Goal: Task Accomplishment & Management: Manage account settings

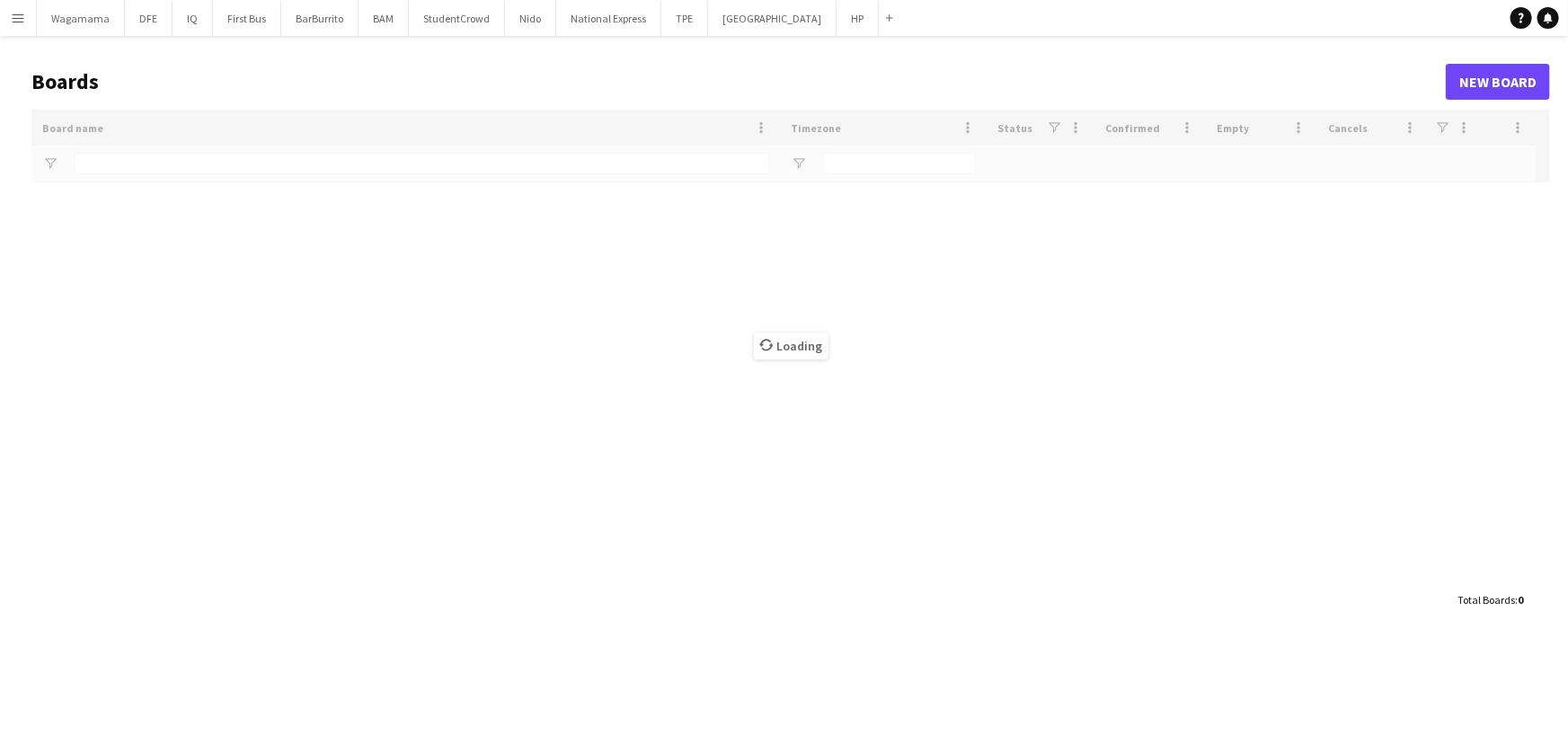
type input "**"
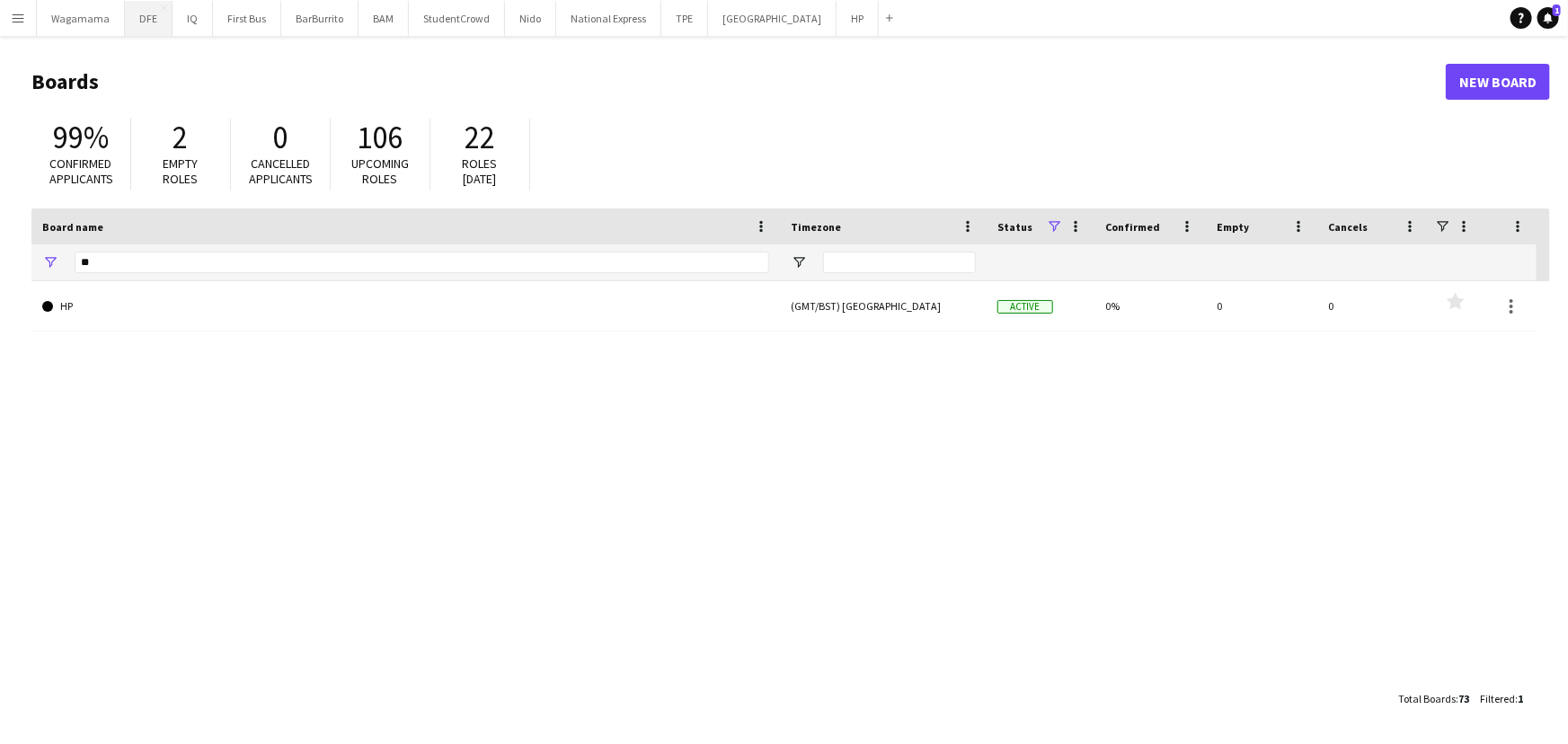
click at [130, 14] on button "DFE Close" at bounding box center [149, 18] width 48 height 35
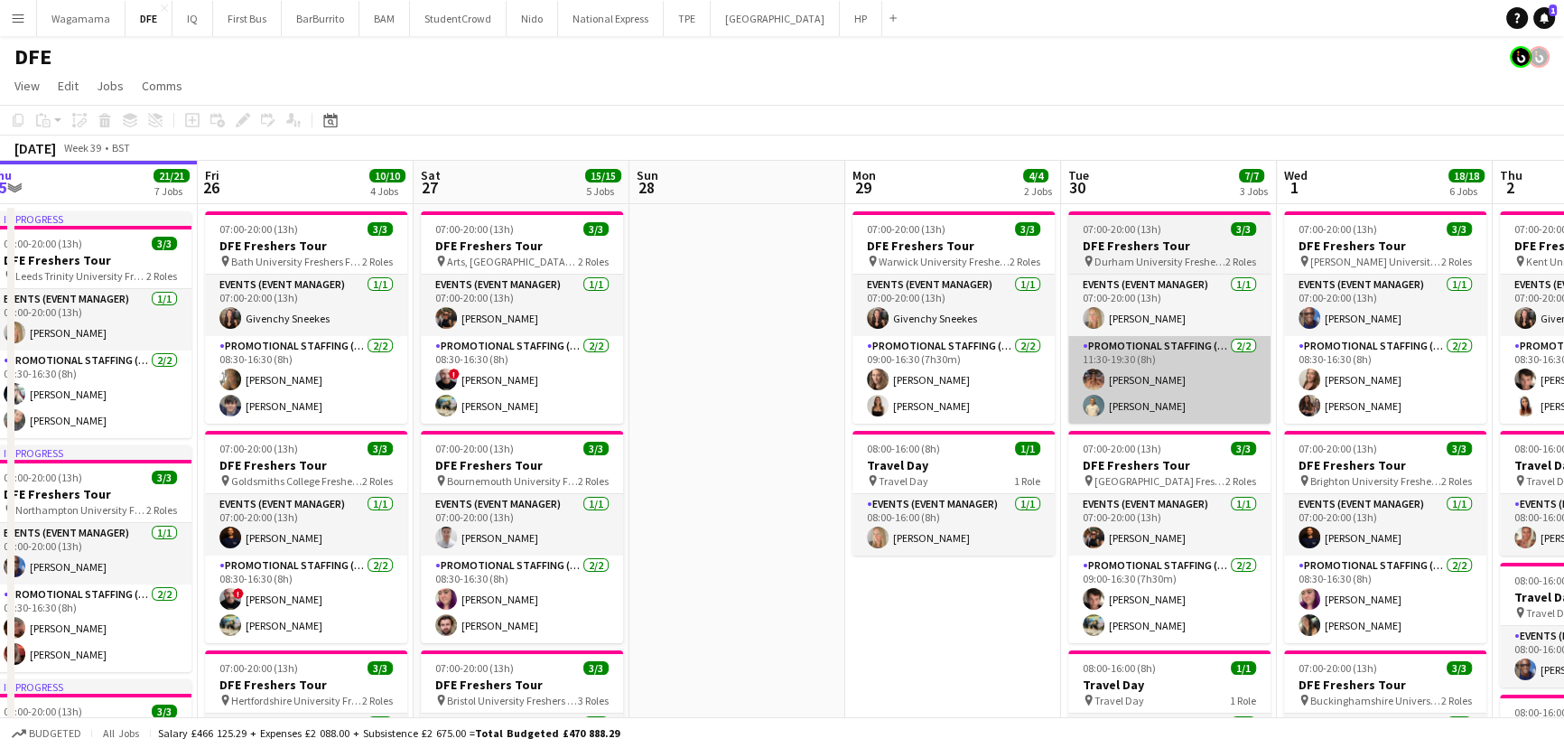
drag, startPoint x: 762, startPoint y: 374, endPoint x: 500, endPoint y: 403, distance: 264.4
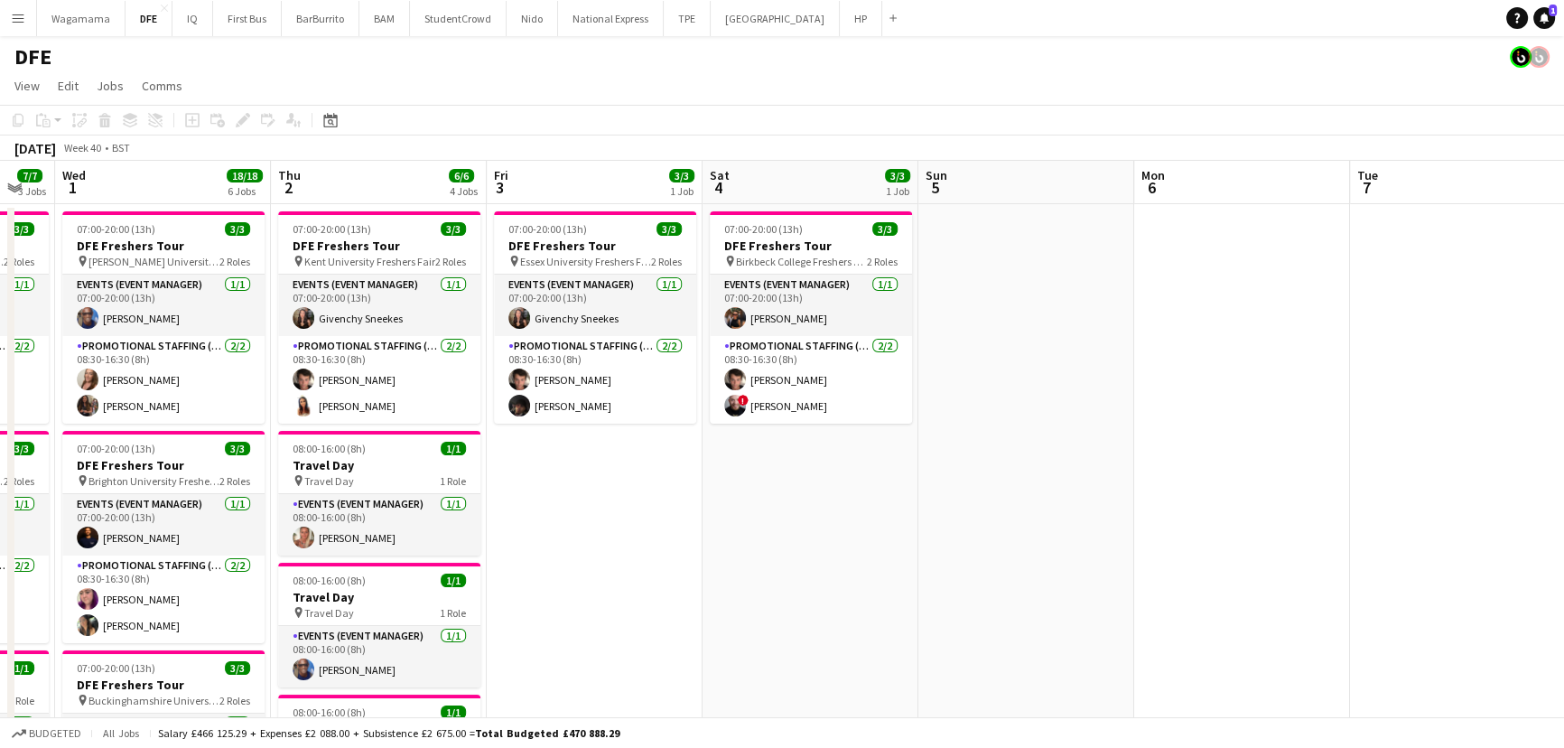
drag, startPoint x: 423, startPoint y: 407, endPoint x: 405, endPoint y: 407, distance: 18.1
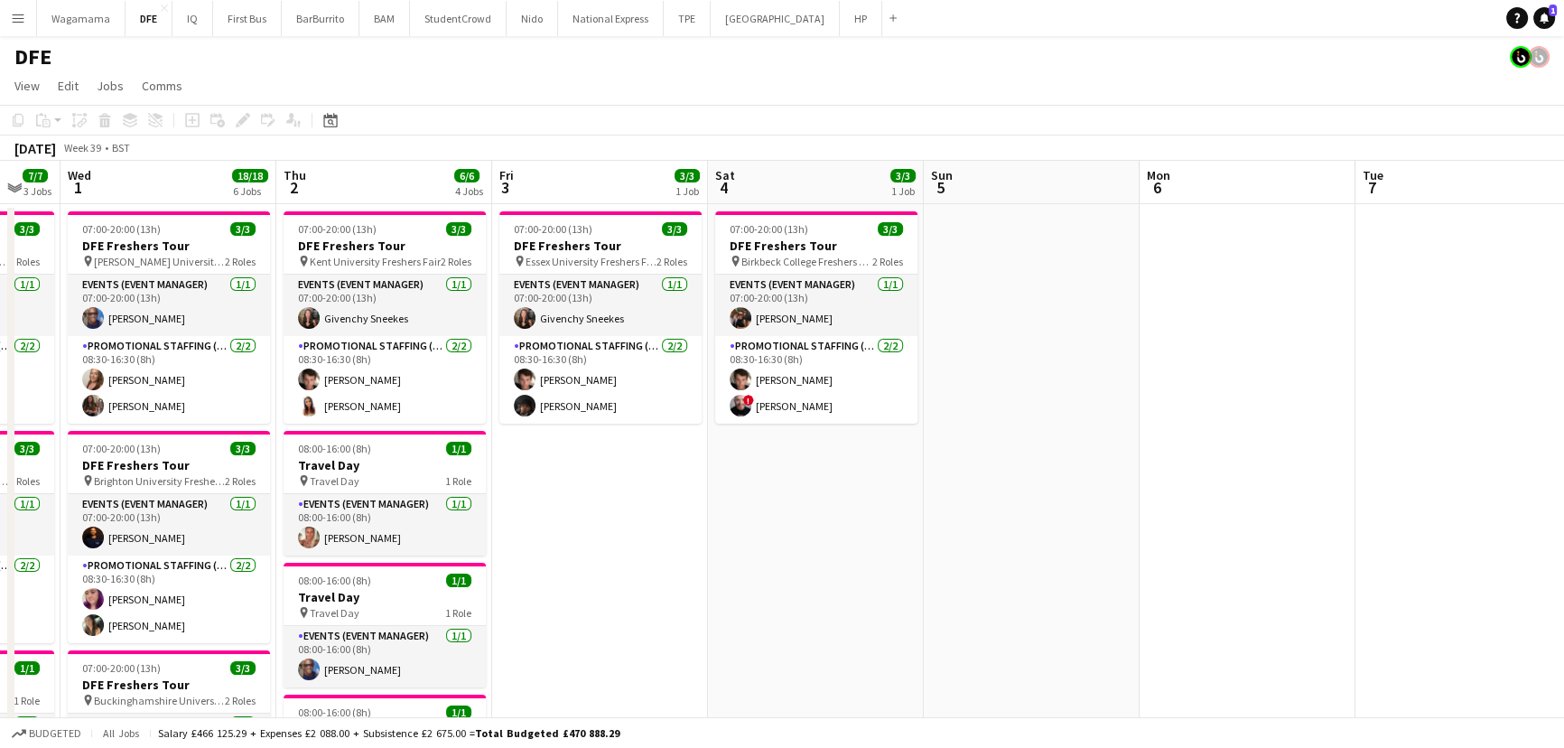
drag, startPoint x: 740, startPoint y: 377, endPoint x: 444, endPoint y: 392, distance: 296.7
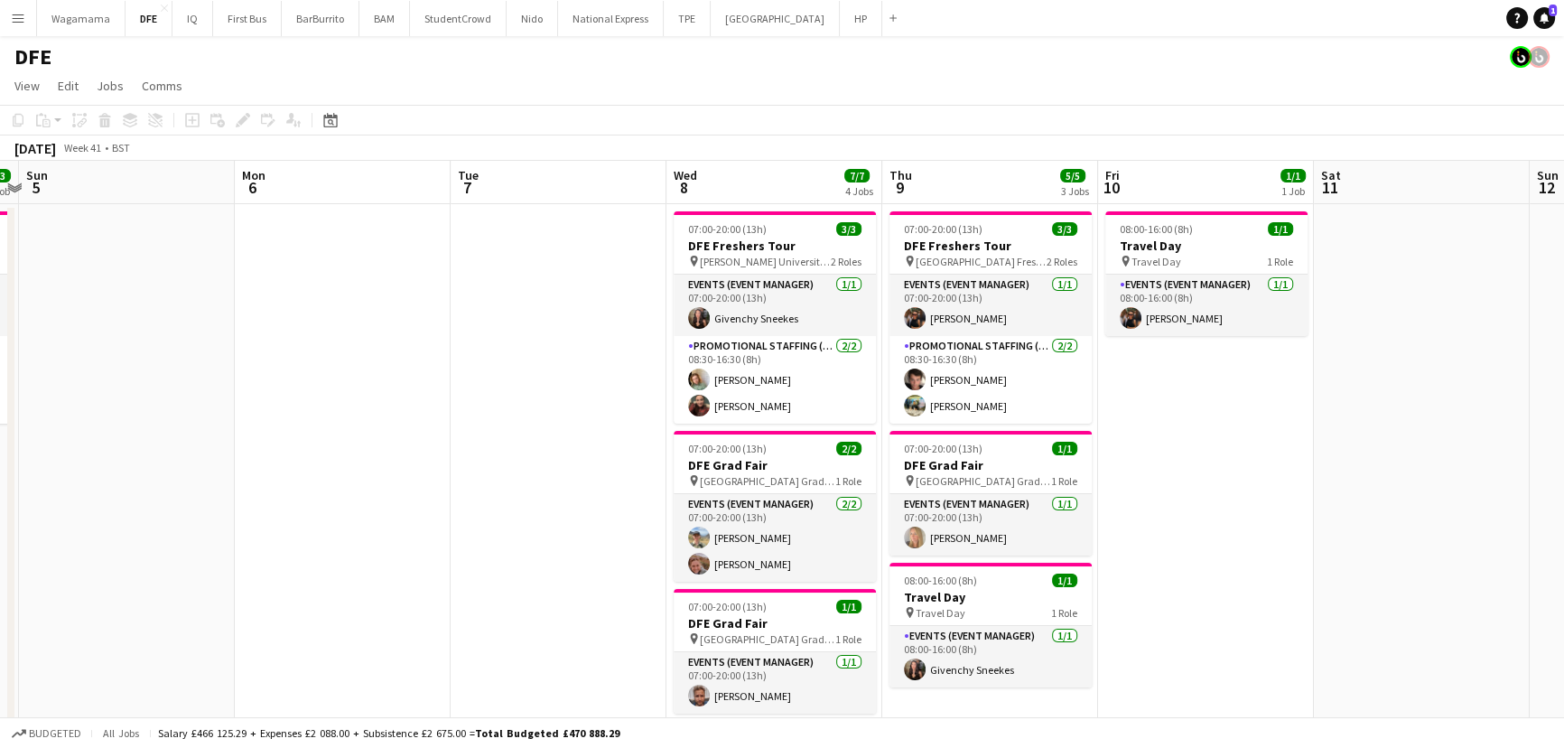
drag, startPoint x: 1165, startPoint y: 388, endPoint x: 701, endPoint y: 365, distance: 464.9
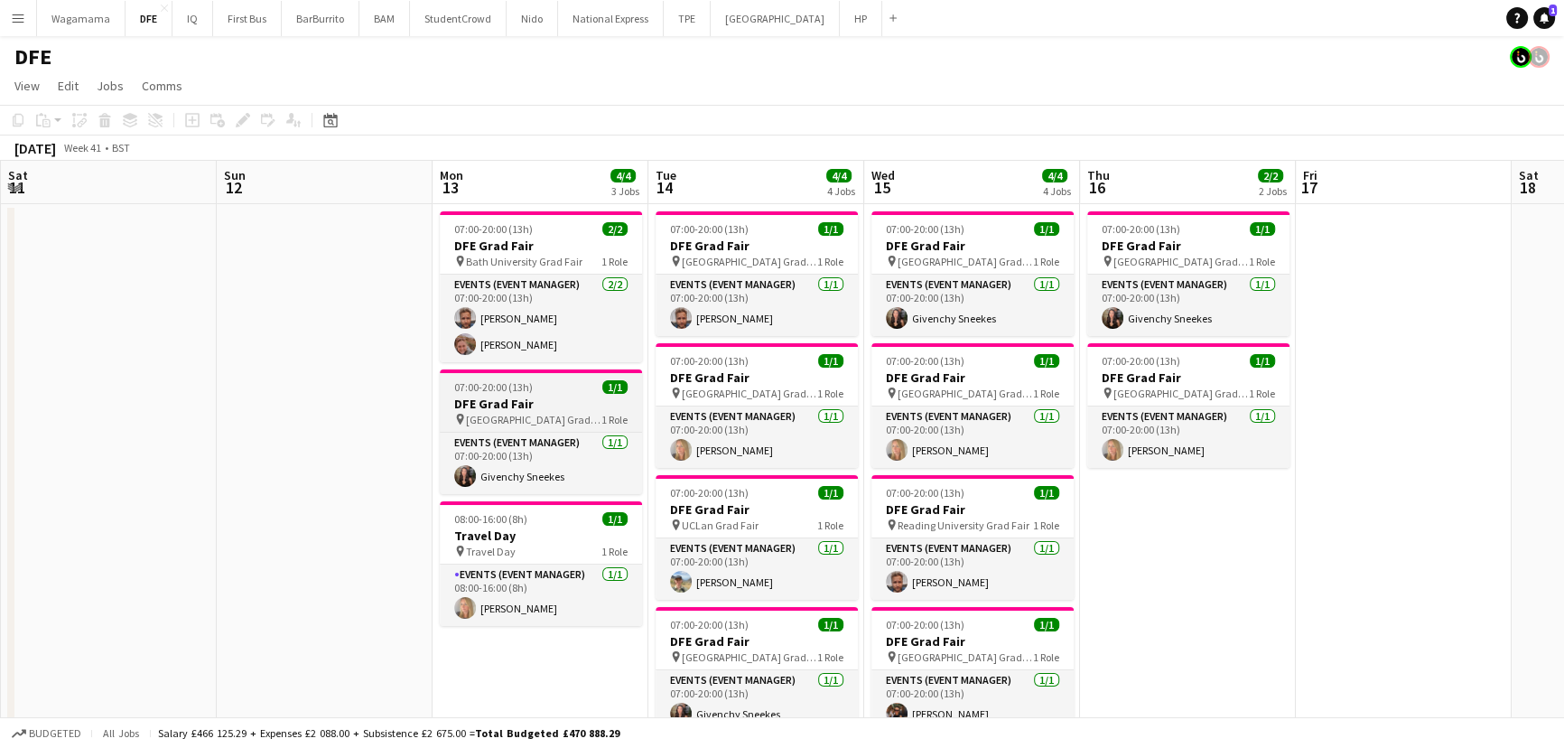
drag, startPoint x: 779, startPoint y: 350, endPoint x: 344, endPoint y: 371, distance: 435.0
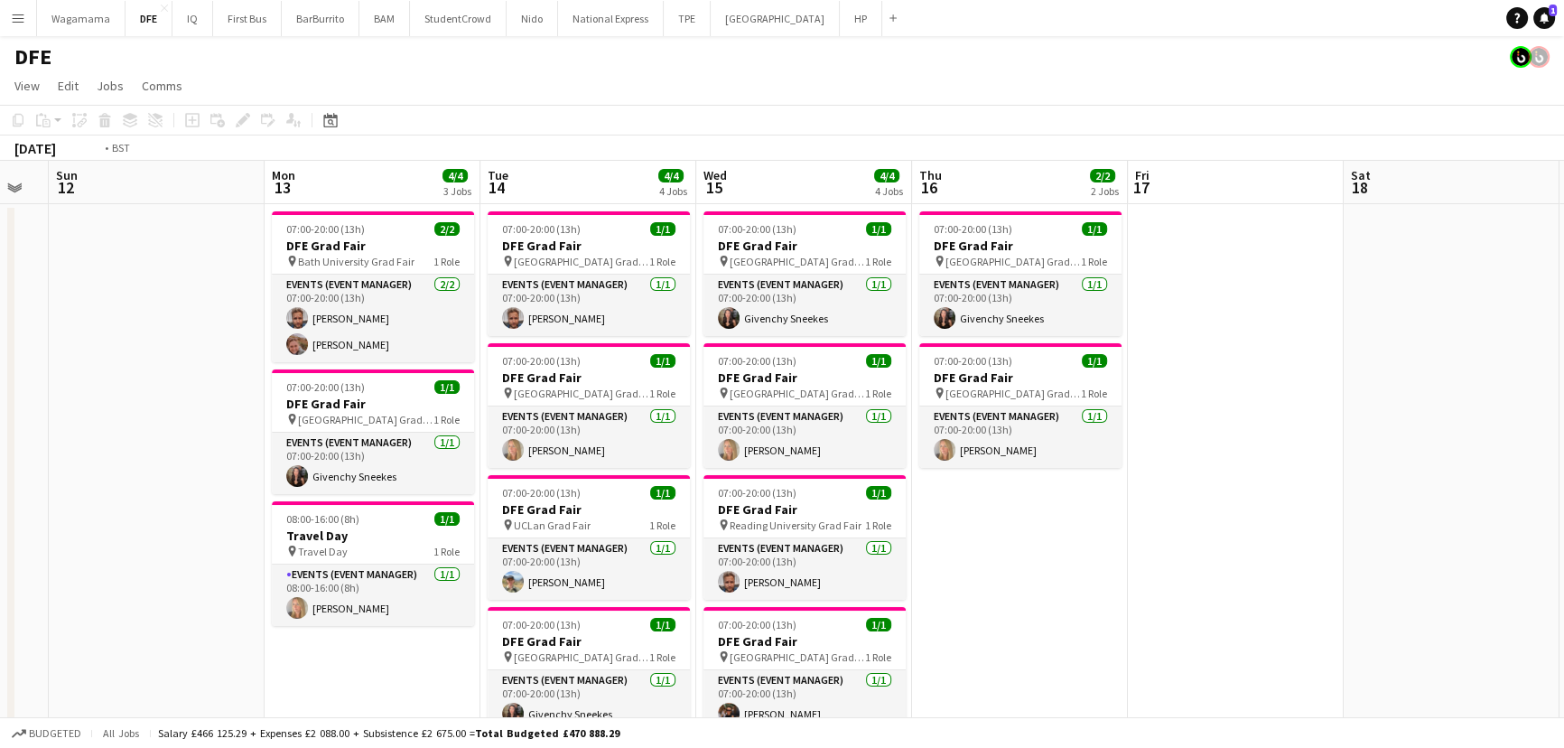
drag, startPoint x: 1196, startPoint y: 381, endPoint x: 652, endPoint y: 394, distance: 543.9
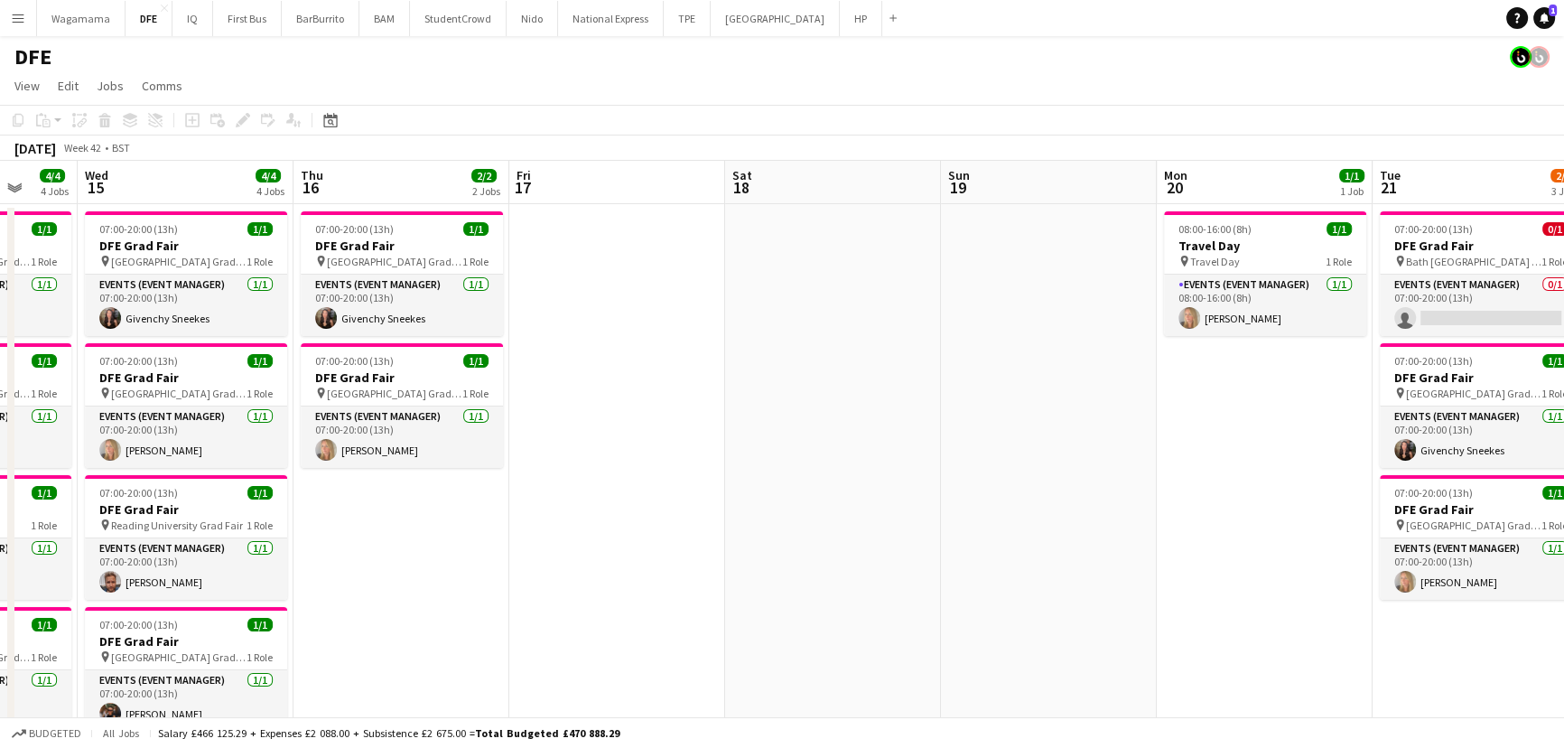
scroll to position [0, 550]
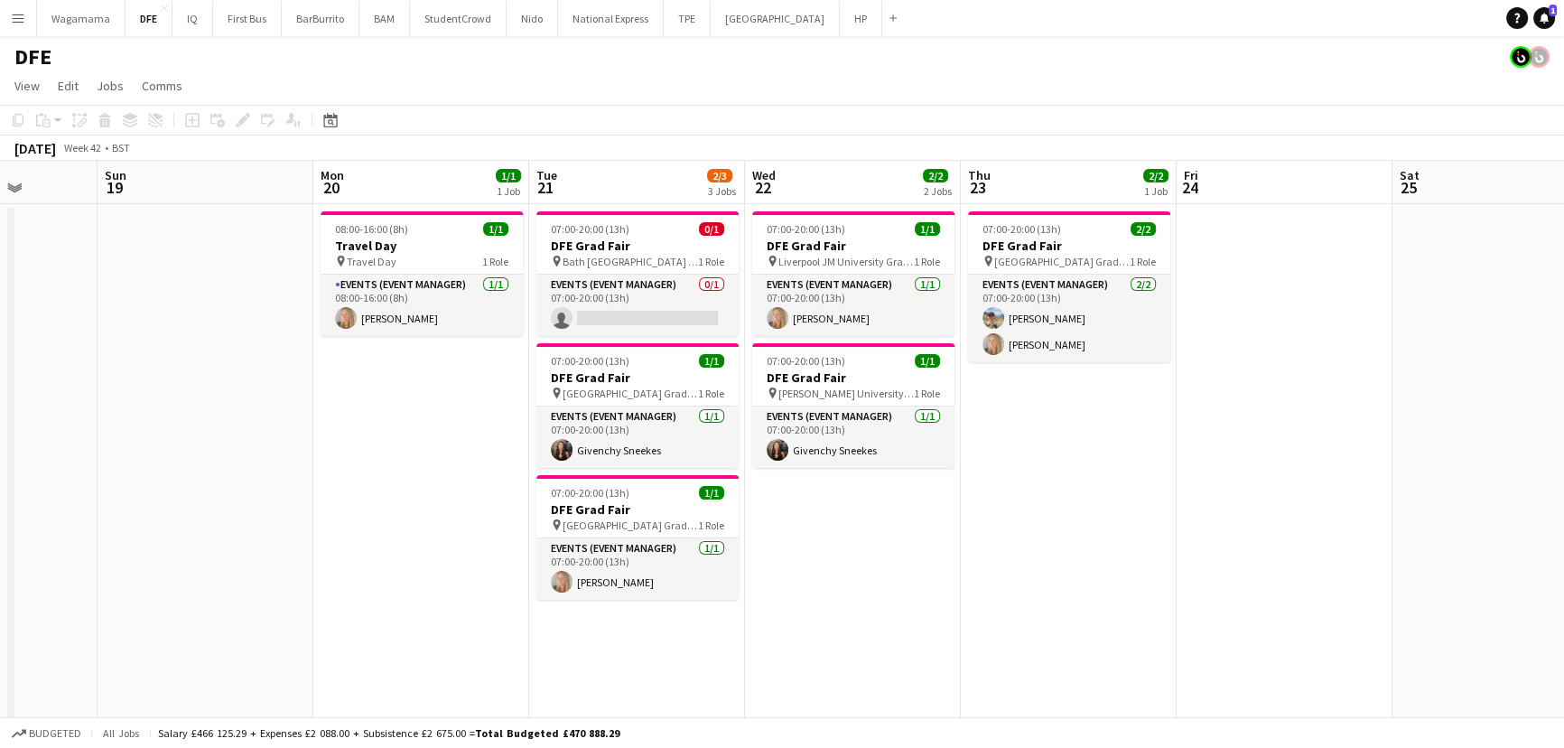
drag, startPoint x: 1387, startPoint y: 354, endPoint x: 544, endPoint y: 397, distance: 843.8
click at [650, 379] on h3 "DFE Grad Fair" at bounding box center [638, 377] width 202 height 16
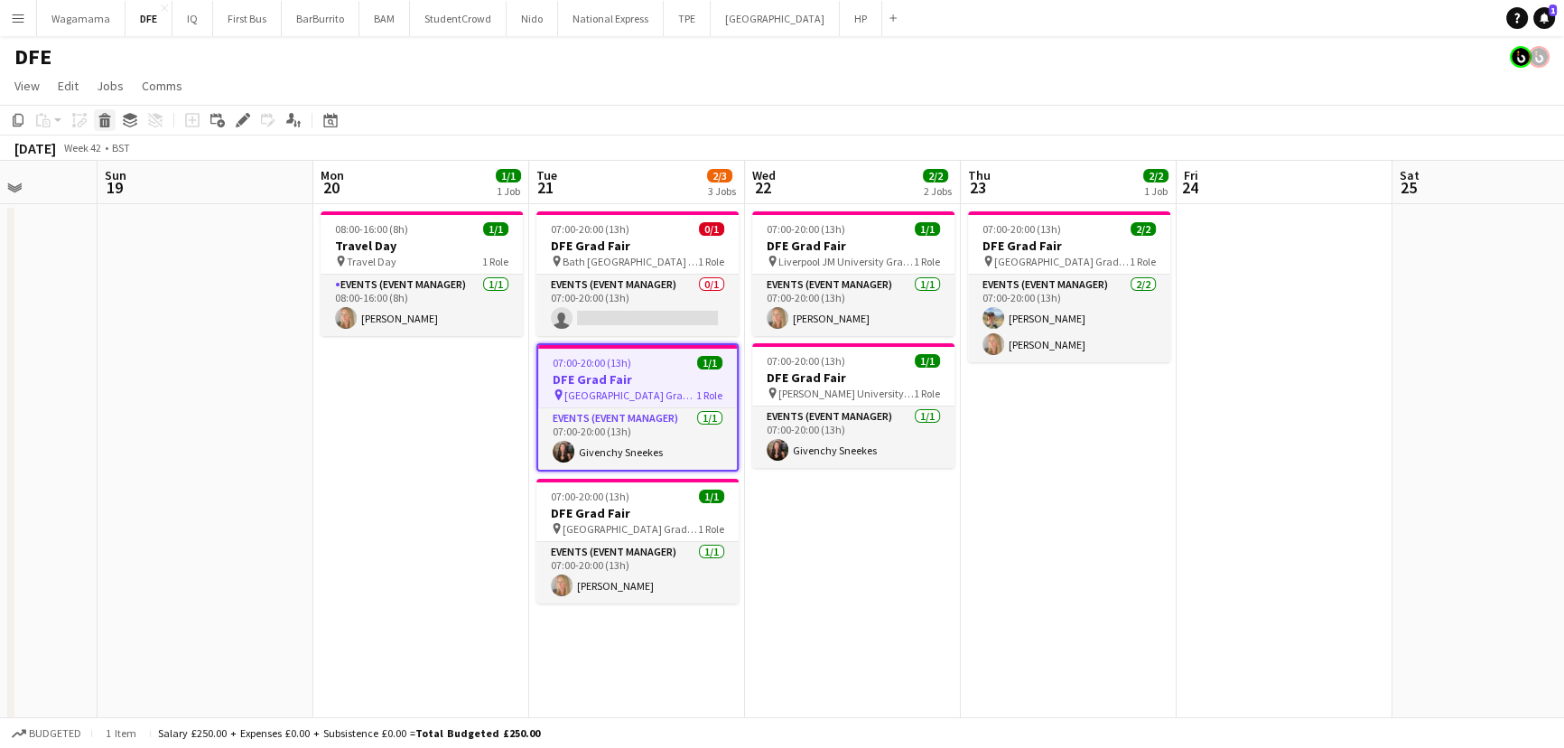
click at [112, 125] on div "Delete" at bounding box center [105, 120] width 22 height 22
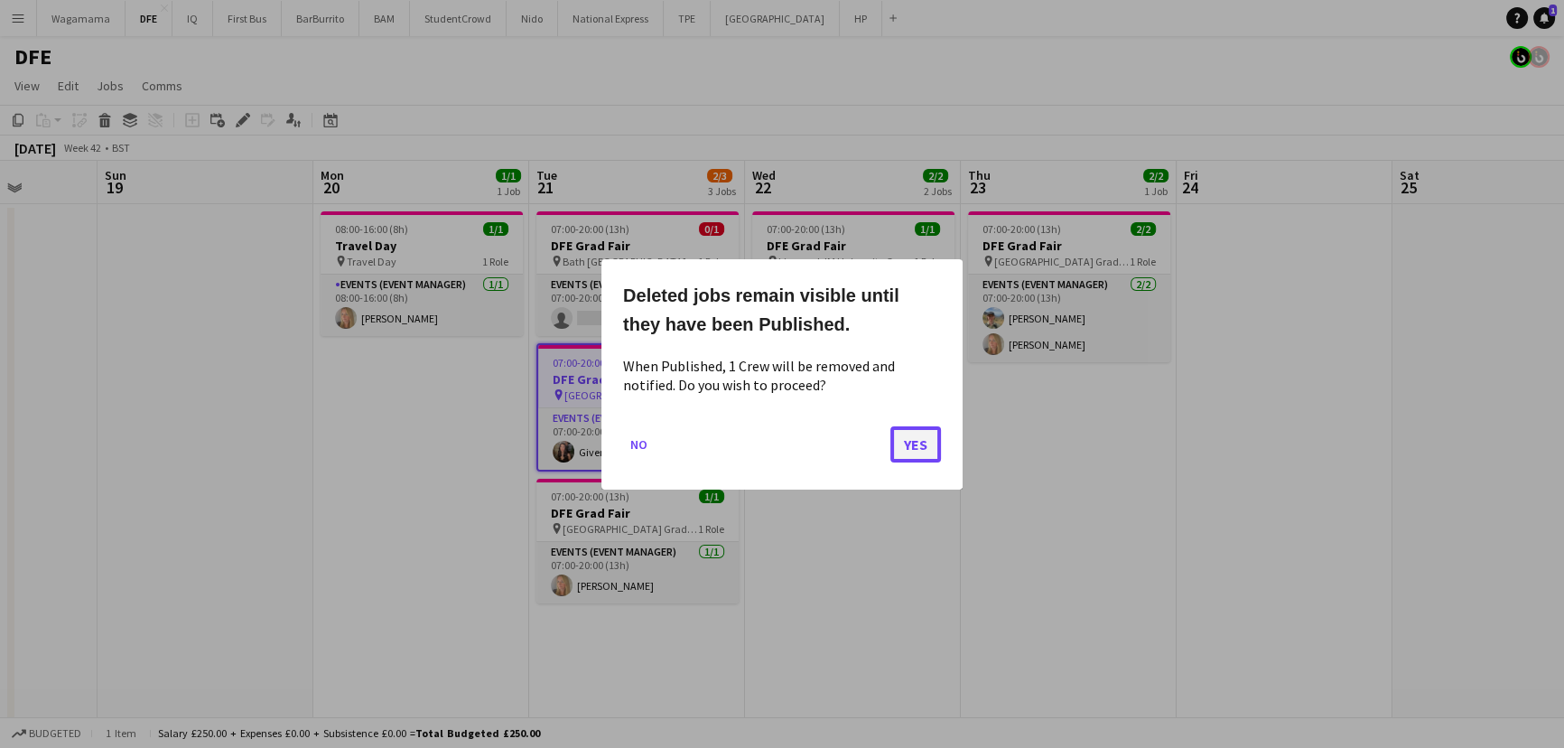
click at [916, 446] on button "Yes" at bounding box center [916, 443] width 51 height 36
